Goal: Task Accomplishment & Management: Manage account settings

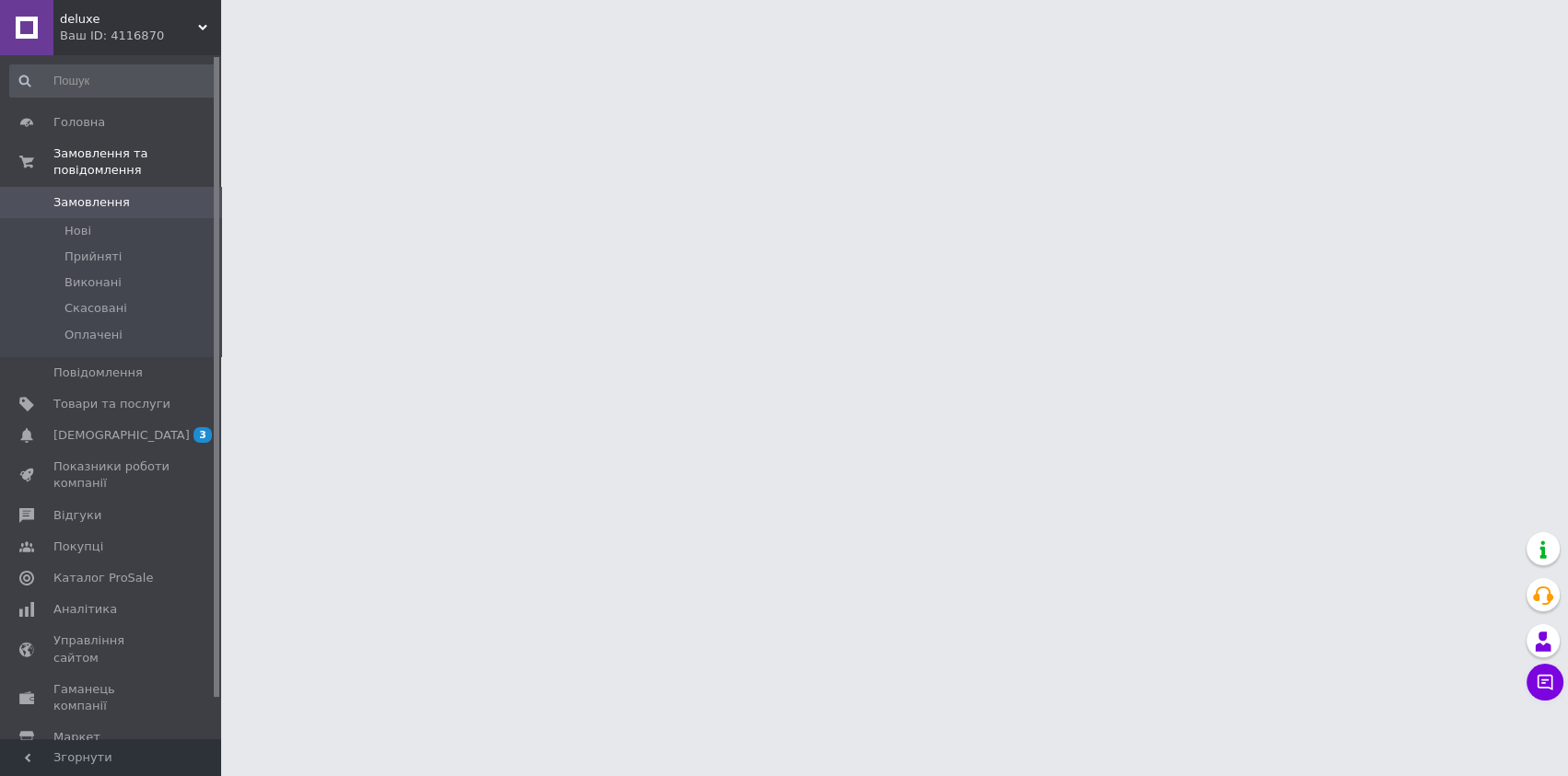
click at [80, 194] on span "Замовлення" at bounding box center [91, 202] width 76 height 16
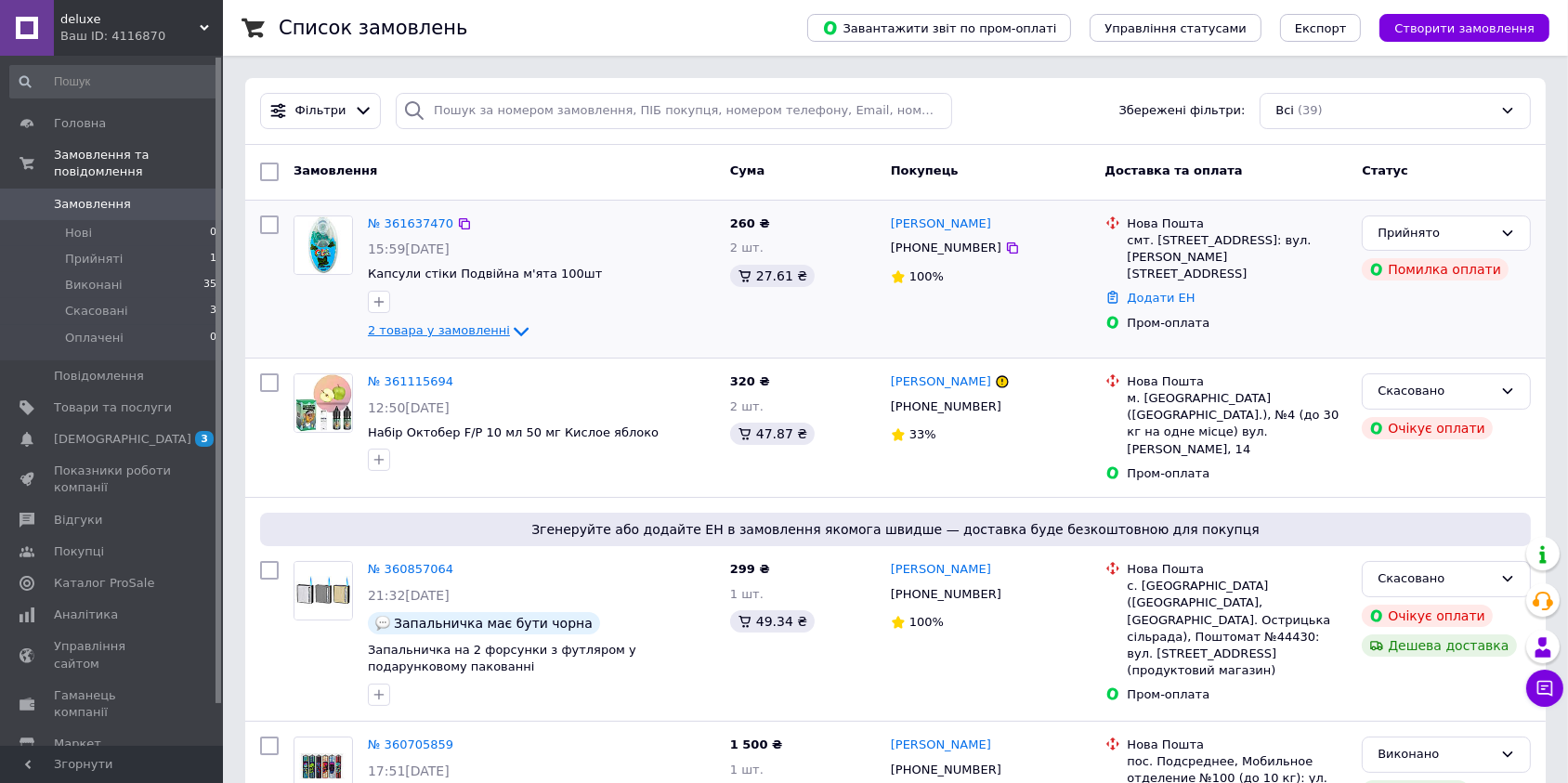
click at [510, 327] on icon at bounding box center [521, 331] width 22 height 22
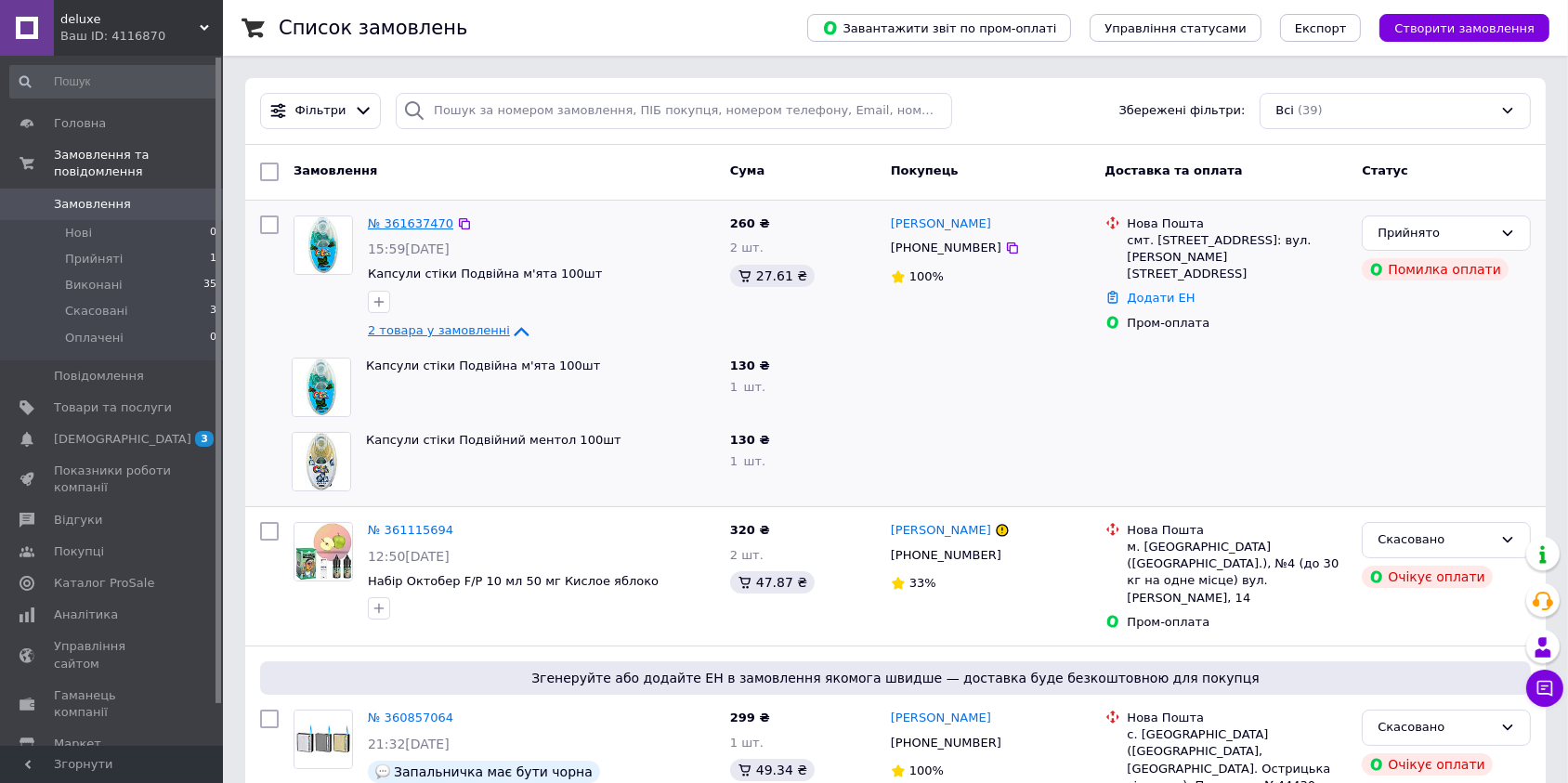
click at [420, 217] on link "№ 361637470" at bounding box center [411, 224] width 86 height 14
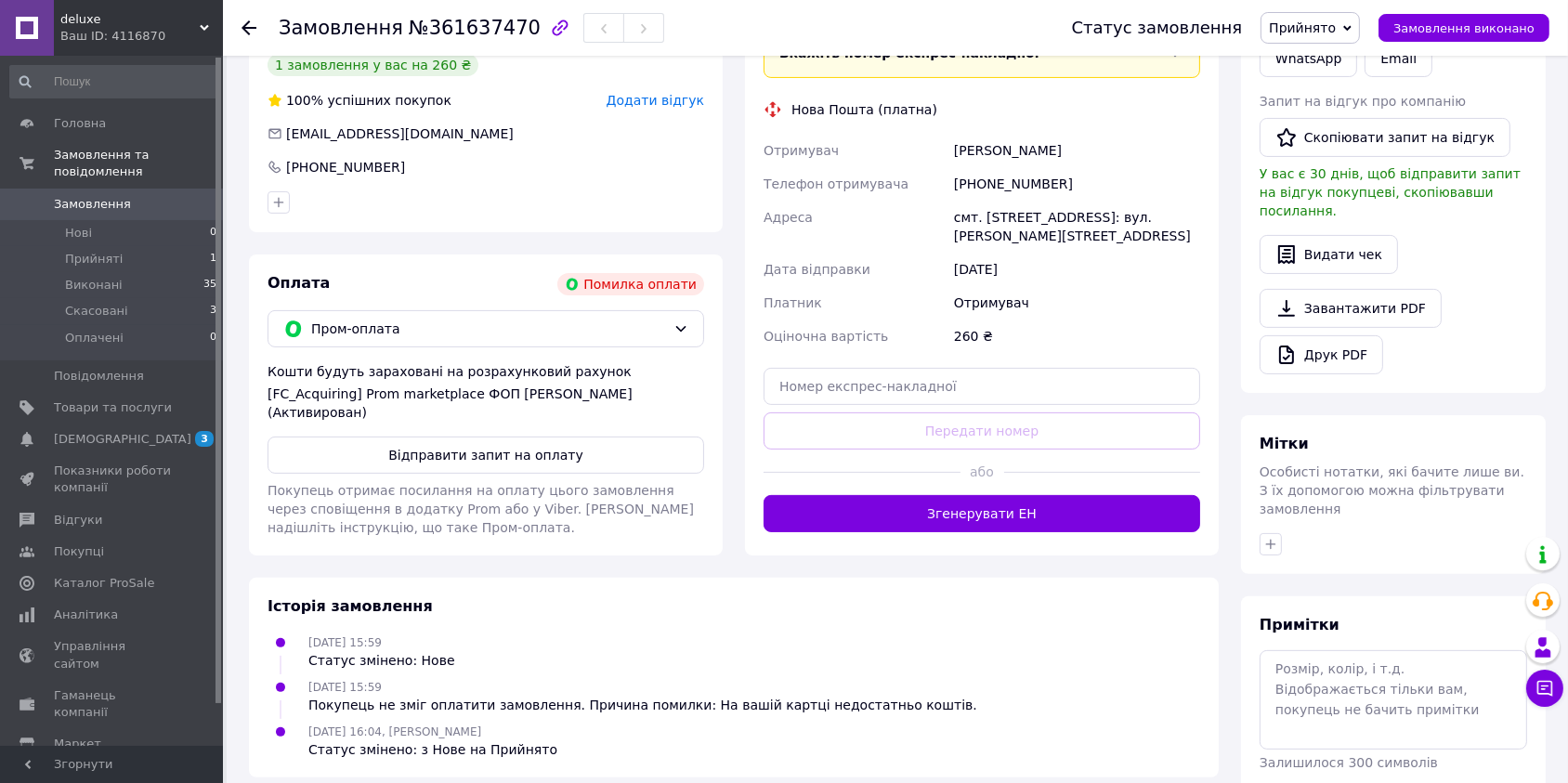
scroll to position [507, 0]
click at [463, 435] on button "Відправити запит на оплату" at bounding box center [485, 454] width 436 height 37
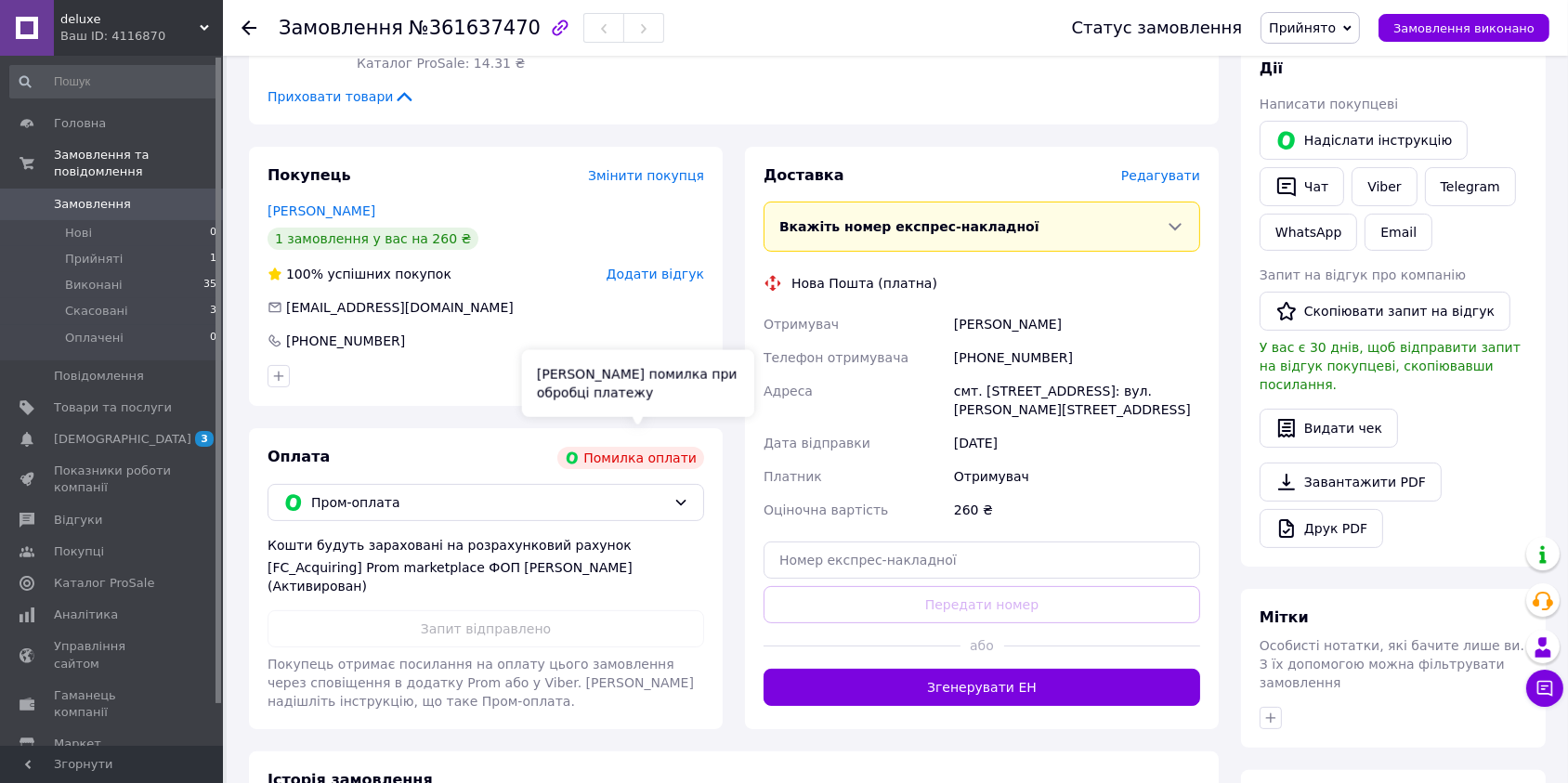
scroll to position [0, 0]
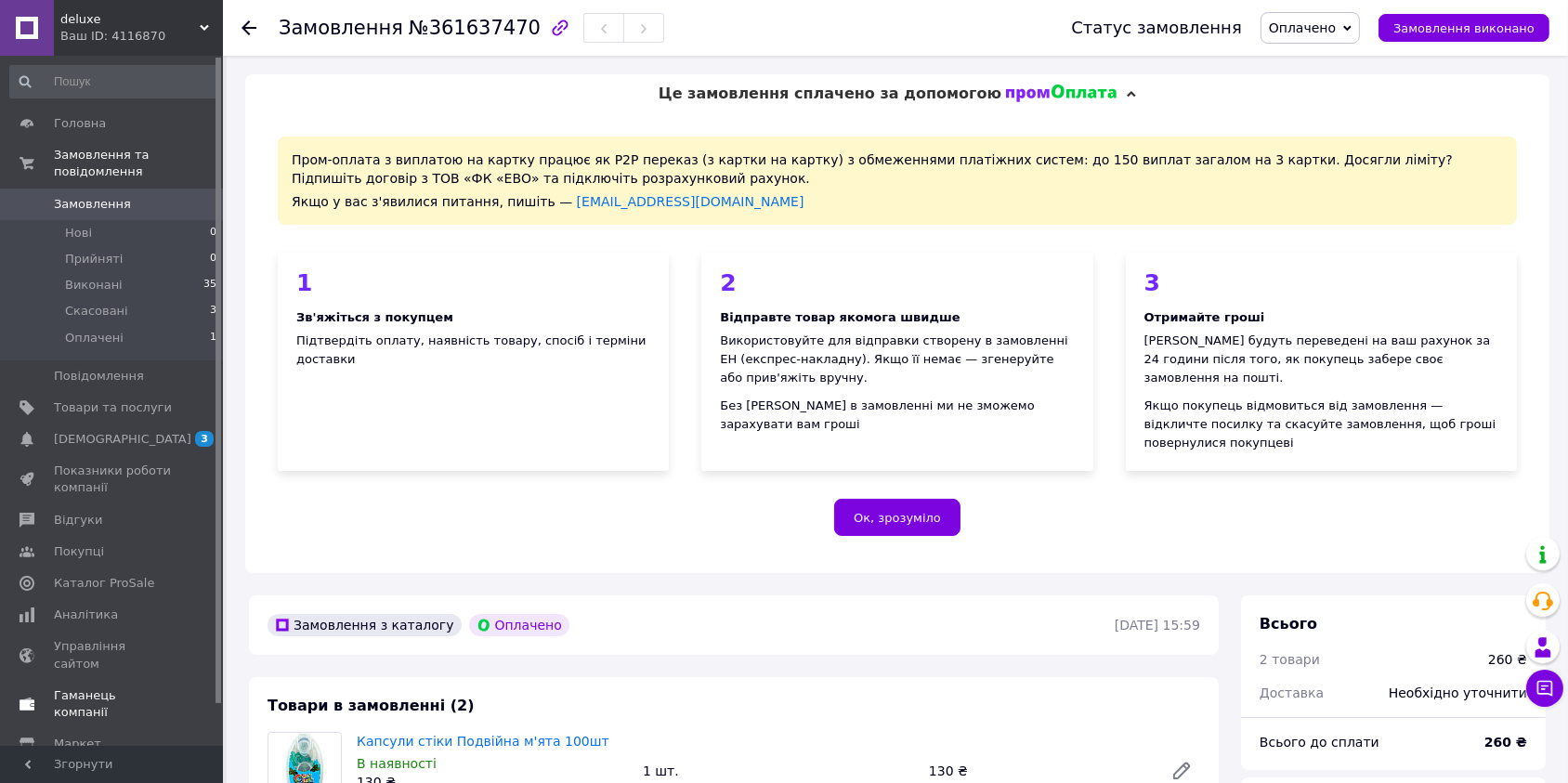
click at [108, 575] on span "Каталог ProSale" at bounding box center [103, 583] width 101 height 17
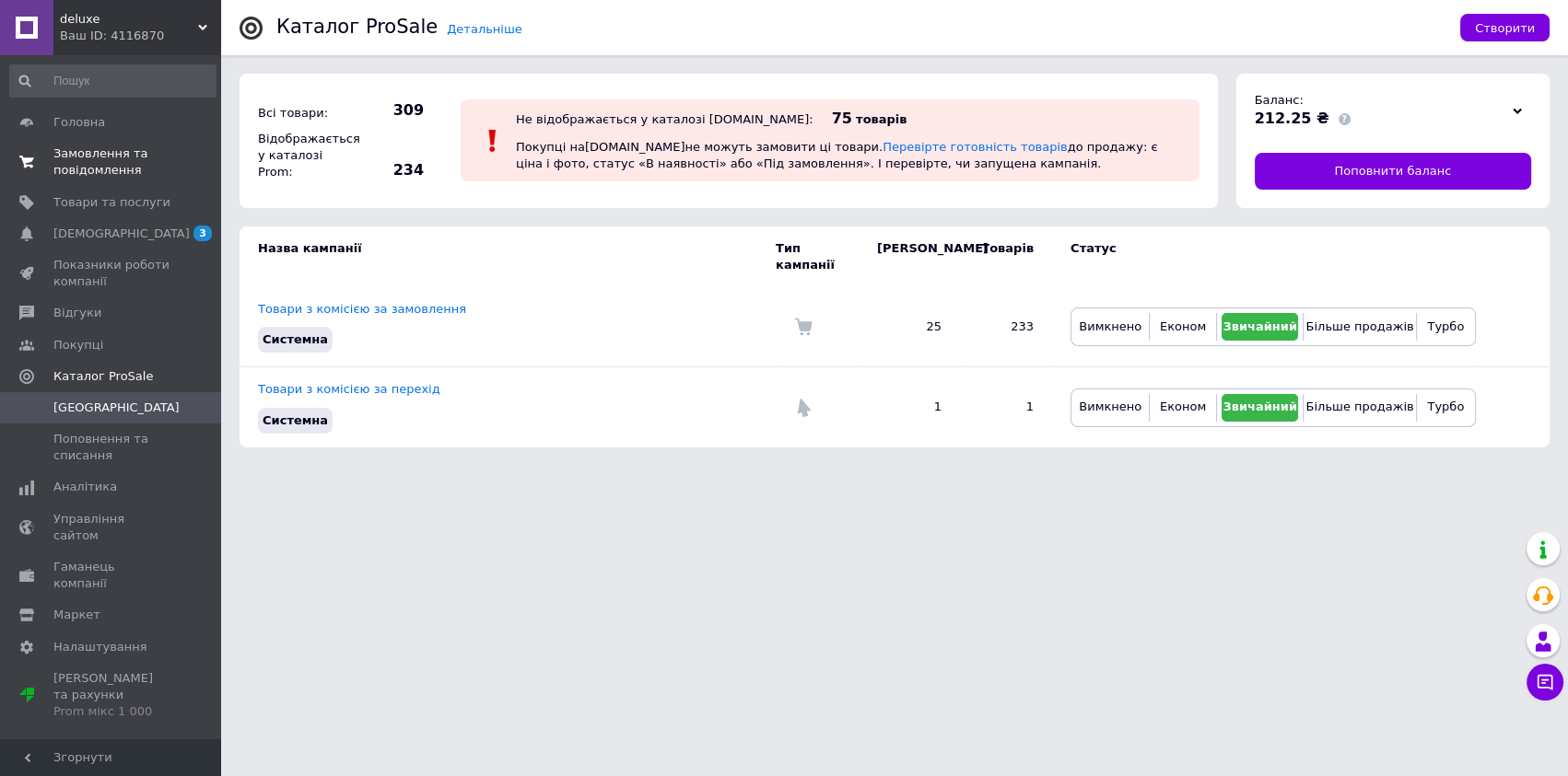
click at [109, 160] on span "Замовлення та повідомлення" at bounding box center [111, 162] width 117 height 33
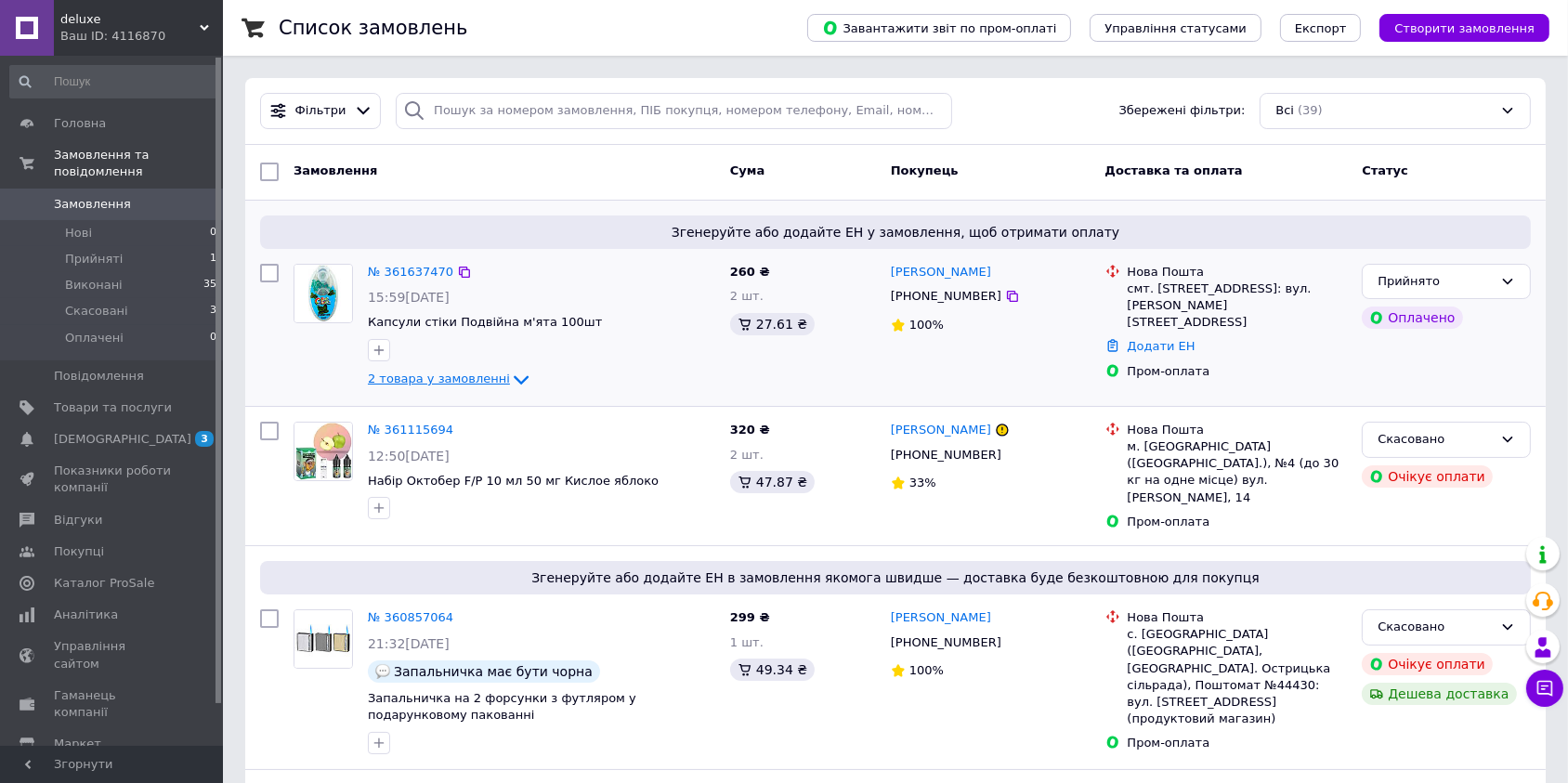
click at [473, 377] on span "2 товара у замовленні" at bounding box center [439, 380] width 142 height 14
